Goal: Find specific page/section: Find specific page/section

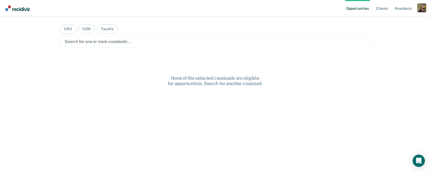
click at [425, 9] on div "Profile dropdown button" at bounding box center [421, 8] width 8 height 8
click at [382, 20] on link "Profile" at bounding box center [400, 21] width 41 height 4
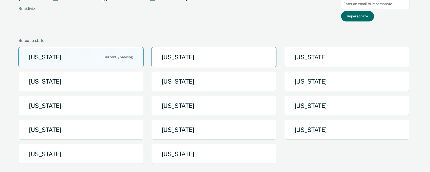
scroll to position [52, 0]
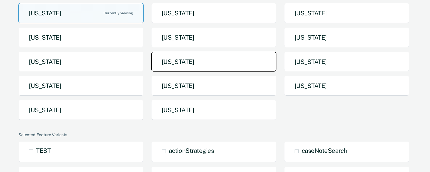
click at [207, 57] on button "[US_STATE]" at bounding box center [213, 62] width 125 height 20
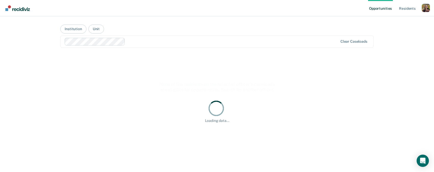
click at [287, 42] on div at bounding box center [232, 42] width 210 height 6
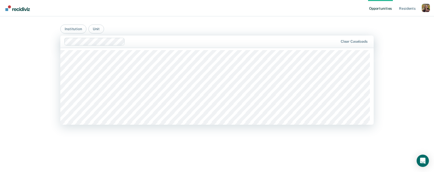
click at [174, 13] on nav "Opportunities Resident s Profile How it works Go to System-Level Trends Log Out" at bounding box center [217, 8] width 434 height 16
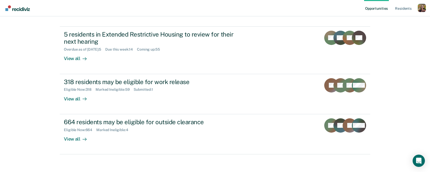
scroll to position [151, 0]
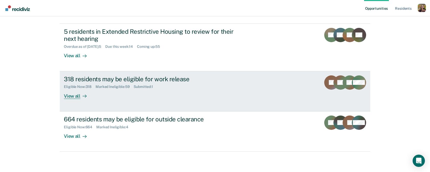
click at [82, 101] on link "318 residents may be eligible for work release Eligible Now : 318 Marked Inelig…" at bounding box center [215, 91] width 310 height 40
